Goal: Task Accomplishment & Management: Use online tool/utility

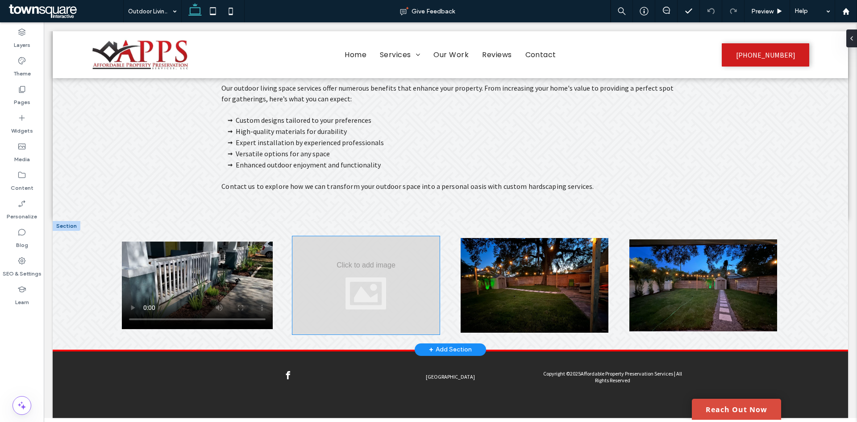
click at [372, 267] on div at bounding box center [366, 285] width 148 height 98
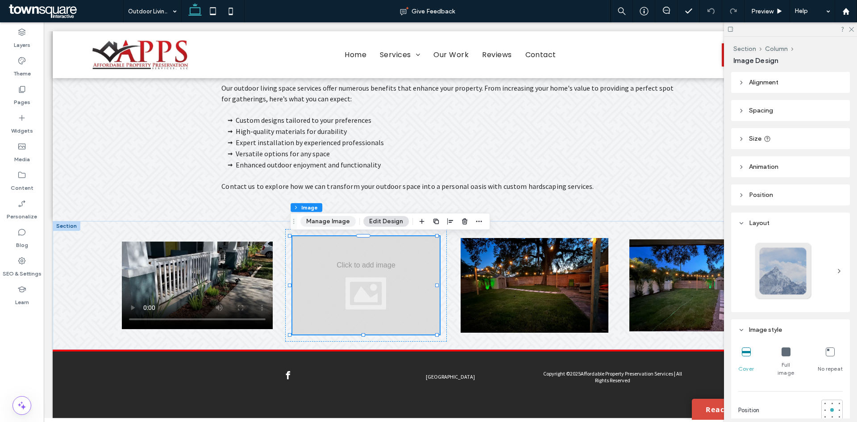
click at [334, 221] on button "Manage Image" at bounding box center [328, 221] width 55 height 11
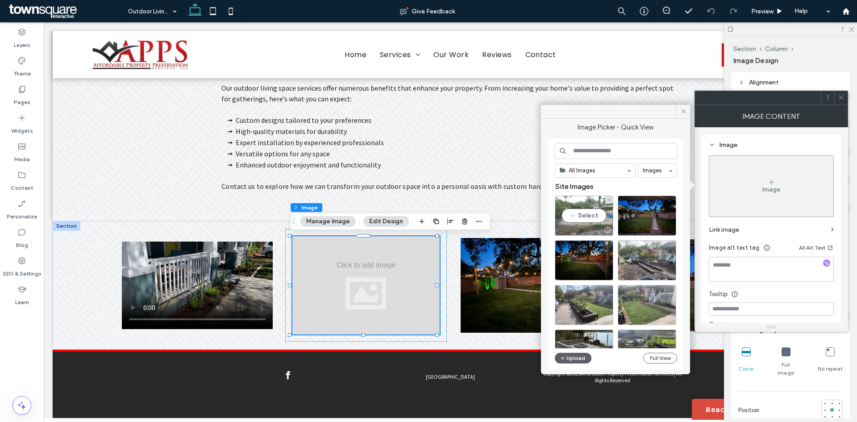
click at [589, 216] on div "Select" at bounding box center [584, 216] width 58 height 40
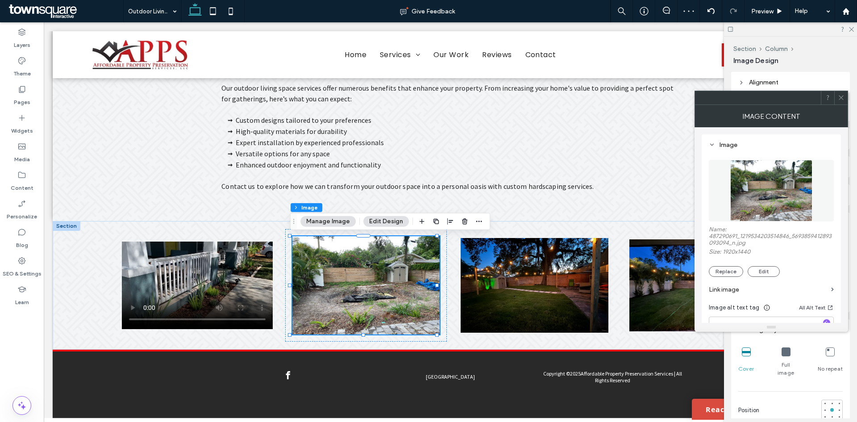
click at [33, 347] on div "Layers Theme Pages Widgets Media Content Personalize Blog SEO & Settings Learn" at bounding box center [22, 222] width 44 height 400
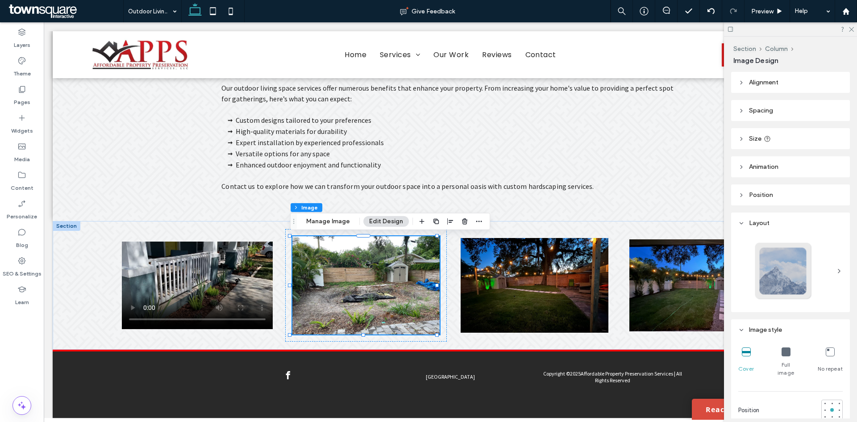
click at [33, 347] on div "Layers Theme Pages Widgets Media Content Personalize Blog SEO & Settings Learn" at bounding box center [22, 222] width 44 height 400
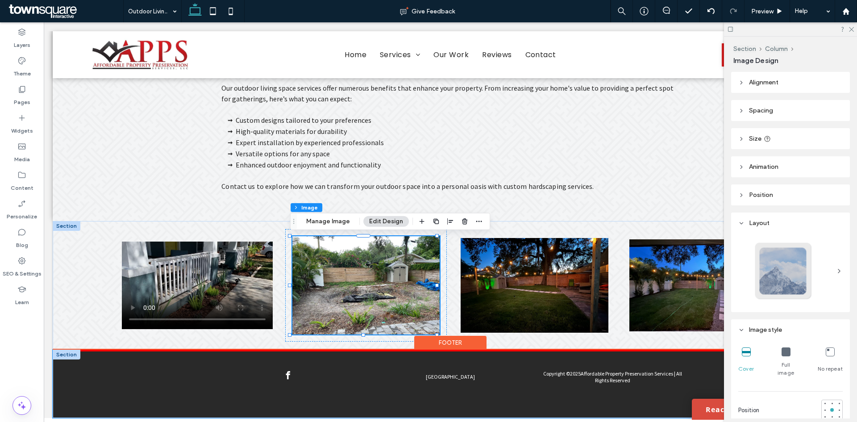
click at [147, 380] on div "Copyright © 2025 Affordable Property Preservation Services | All Rights Reserve…" at bounding box center [451, 384] width 796 height 68
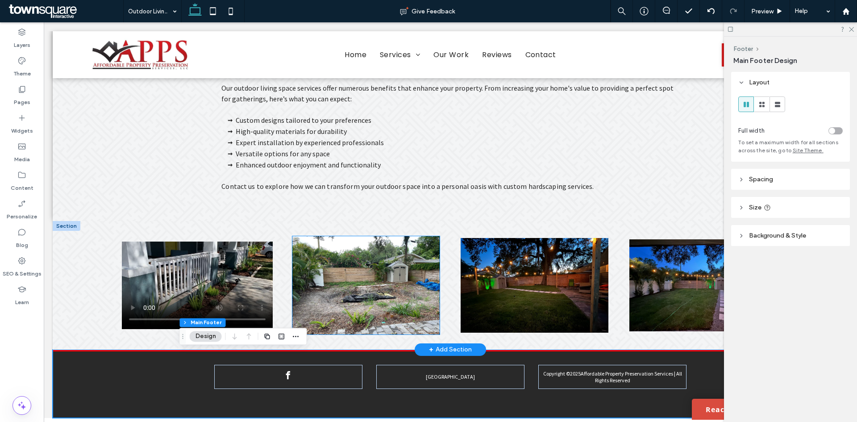
click at [339, 296] on img at bounding box center [366, 285] width 148 height 98
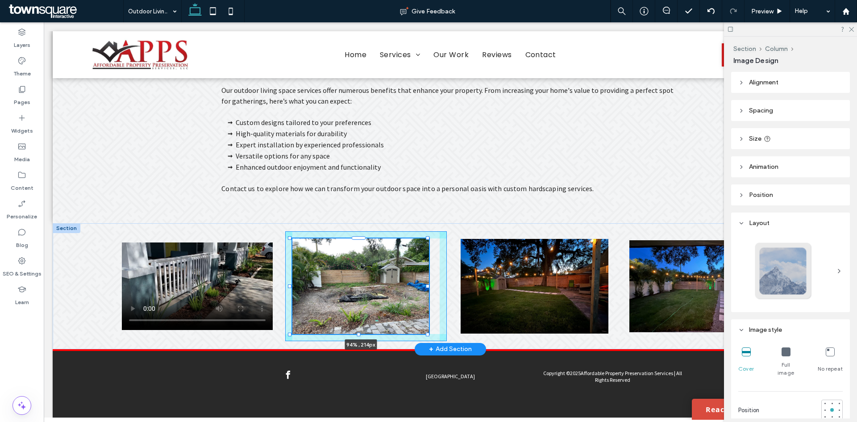
drag, startPoint x: 437, startPoint y: 237, endPoint x: 428, endPoint y: 238, distance: 9.5
click at [428, 238] on div "94% , 214px" at bounding box center [451, 286] width 796 height 126
type input "**"
type input "****"
type input "***"
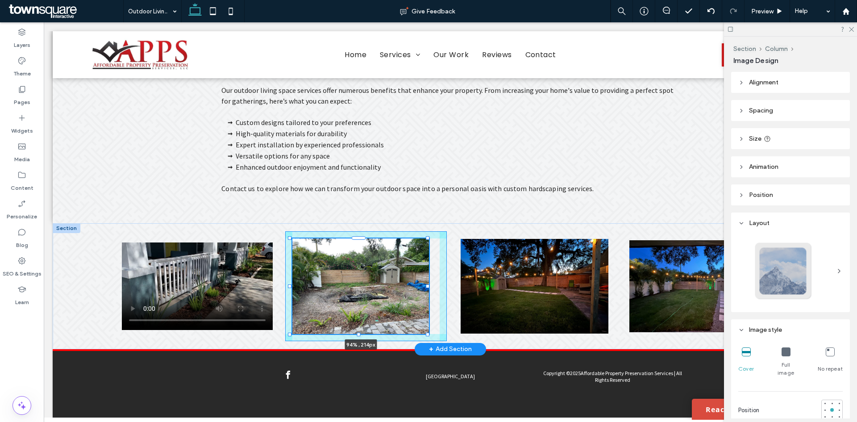
type input "***"
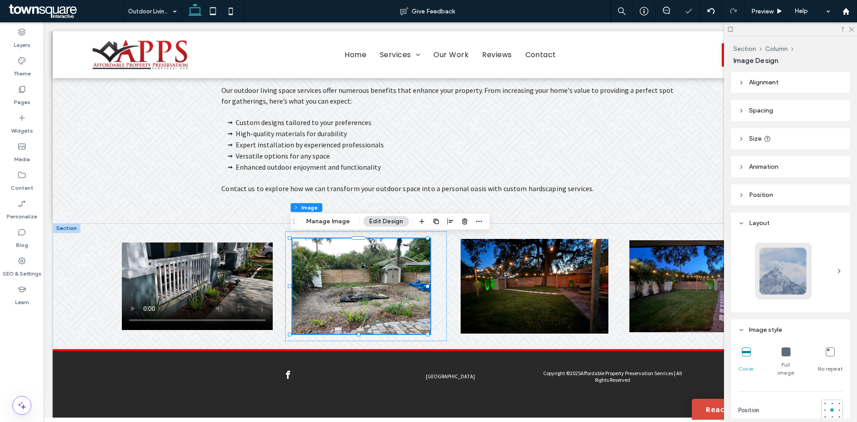
click at [26, 340] on div "Layers Theme Pages Widgets Media Content Personalize Blog SEO & Settings Learn" at bounding box center [22, 222] width 44 height 400
click at [851, 30] on icon at bounding box center [851, 29] width 6 height 6
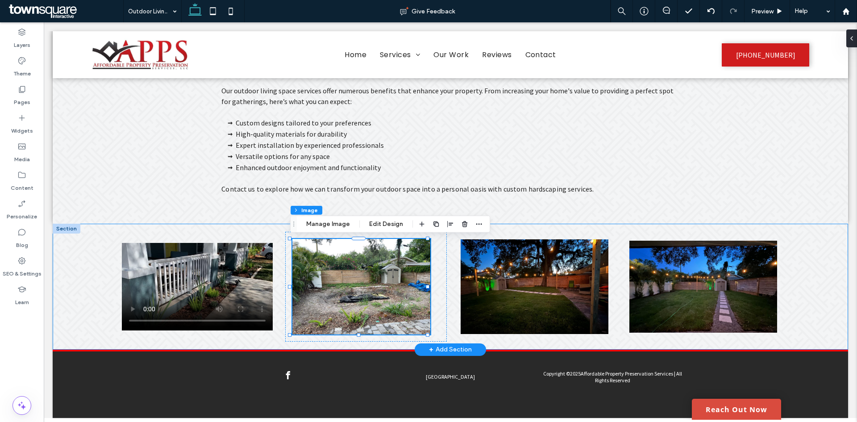
click at [797, 282] on div "94% , 214px" at bounding box center [451, 287] width 796 height 126
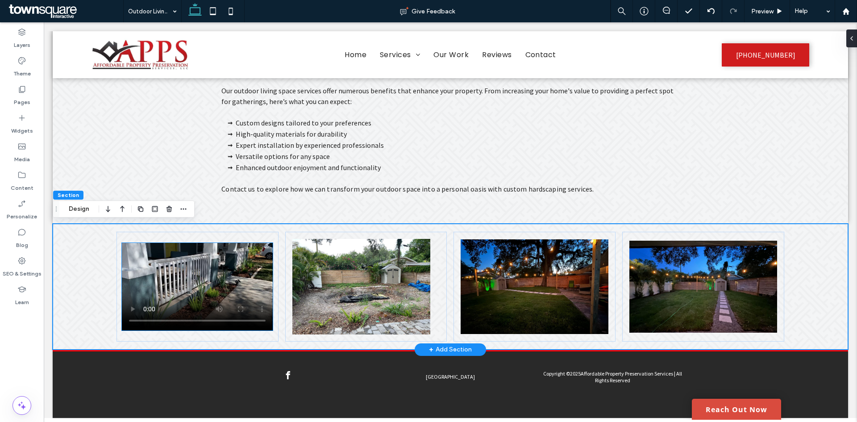
click at [213, 279] on video at bounding box center [197, 287] width 151 height 88
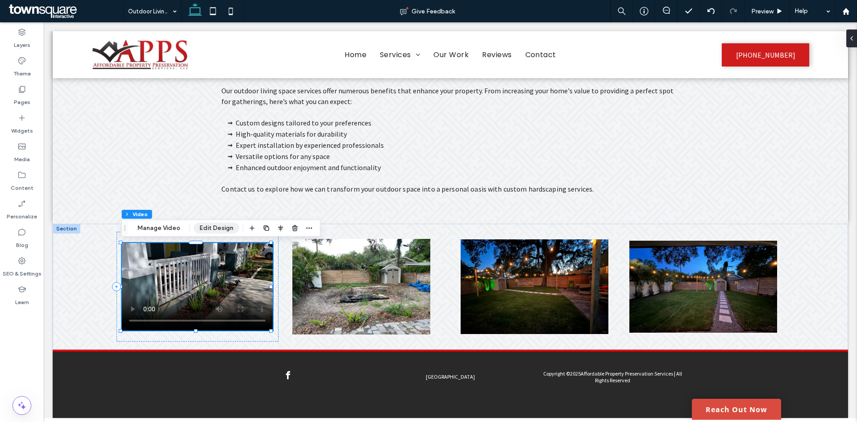
click at [216, 228] on button "Edit Design" at bounding box center [217, 228] width 46 height 11
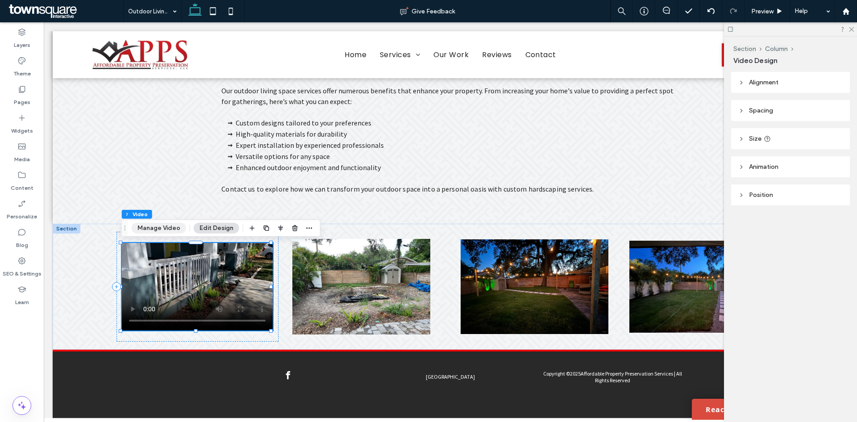
click at [140, 232] on button "Manage Video" at bounding box center [159, 228] width 54 height 11
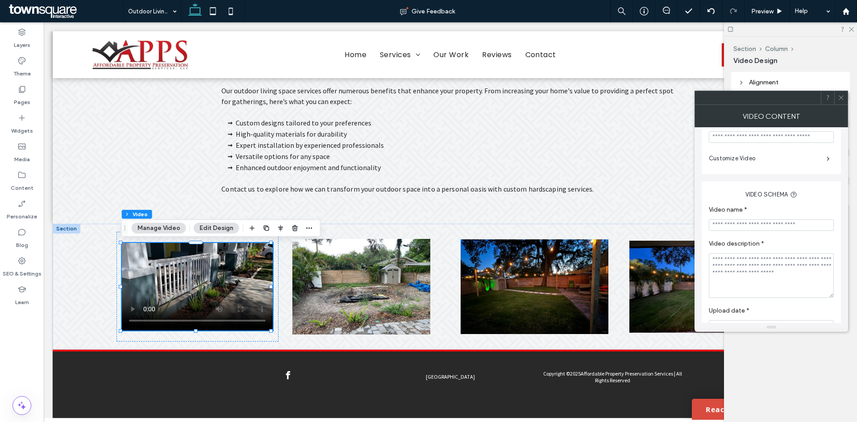
scroll to position [175, 0]
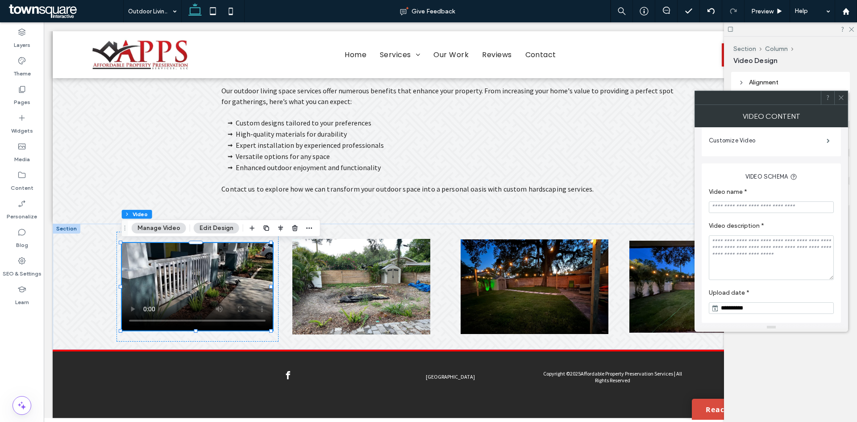
click at [839, 98] on icon at bounding box center [841, 97] width 7 height 7
